Goal: Transaction & Acquisition: Purchase product/service

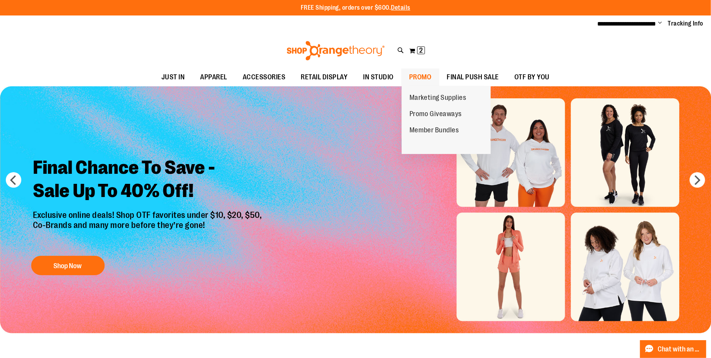
click at [417, 75] on span "PROMO" at bounding box center [420, 77] width 22 height 17
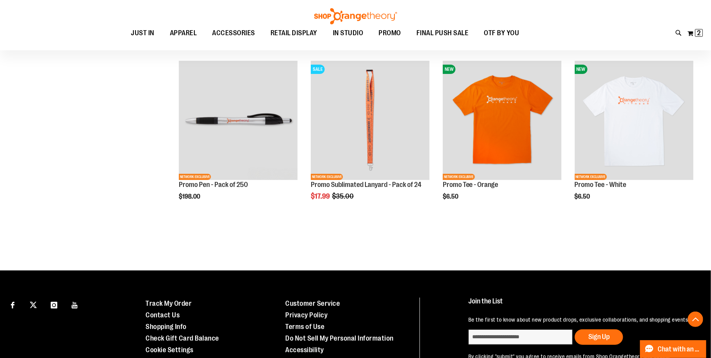
scroll to position [1459, 0]
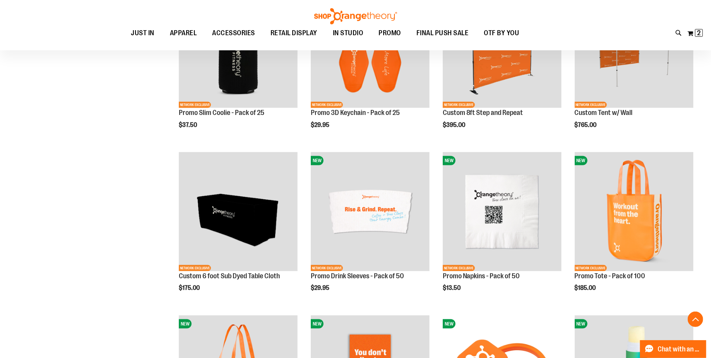
scroll to position [14, 0]
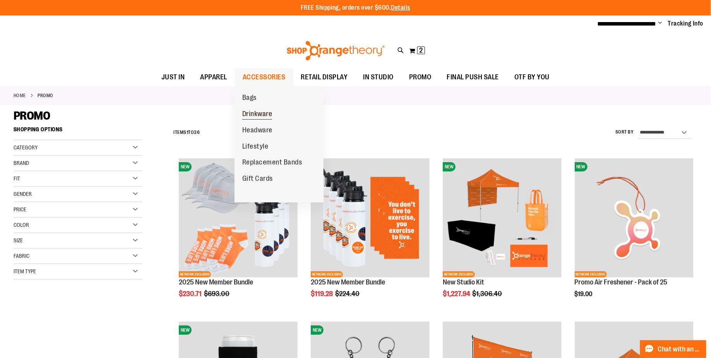
click at [252, 116] on span "Drinkware" at bounding box center [257, 115] width 30 height 10
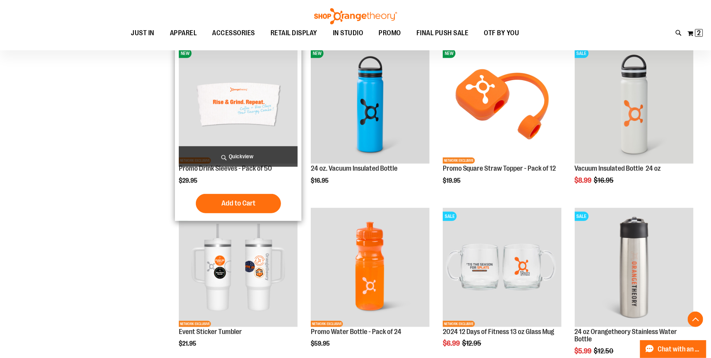
scroll to position [165, 0]
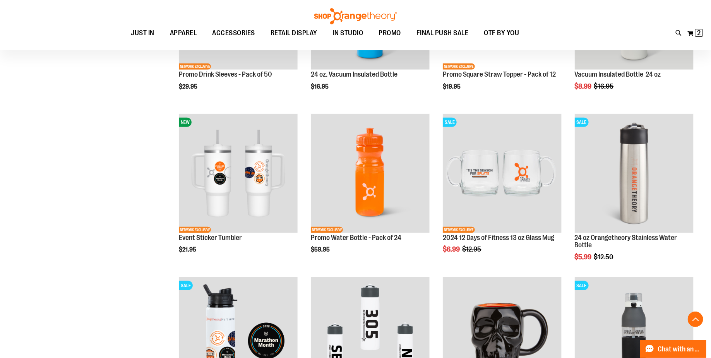
scroll to position [374, 0]
